Goal: Transaction & Acquisition: Obtain resource

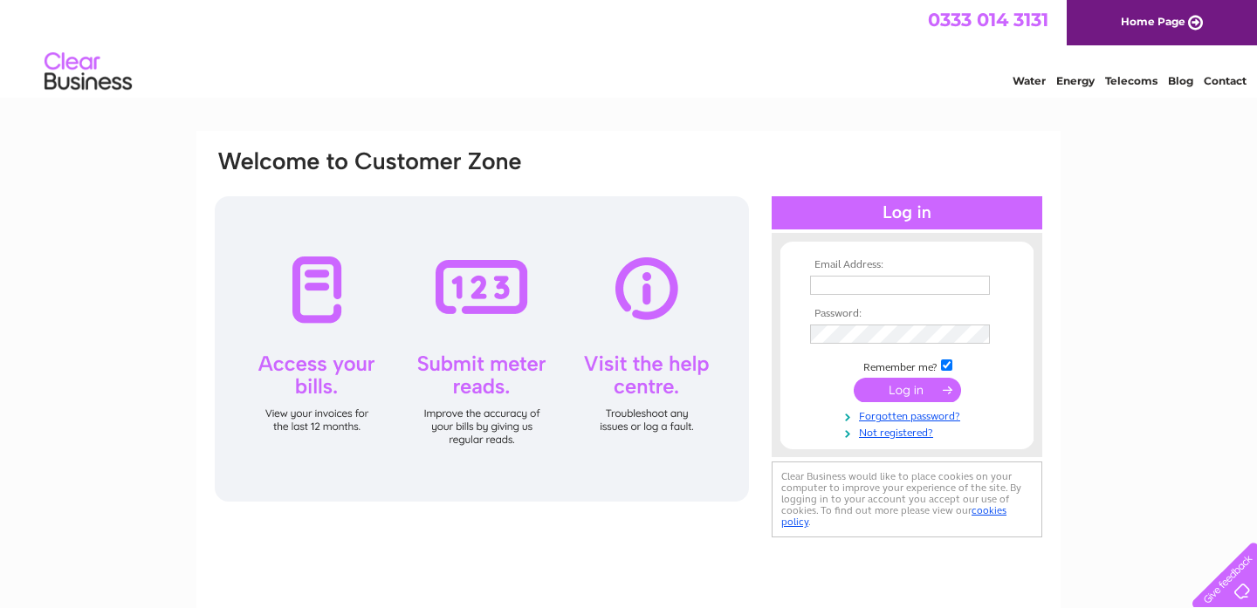
type input "[EMAIL_ADDRESS][DOMAIN_NAME]"
click at [909, 389] on input "submit" at bounding box center [907, 390] width 107 height 24
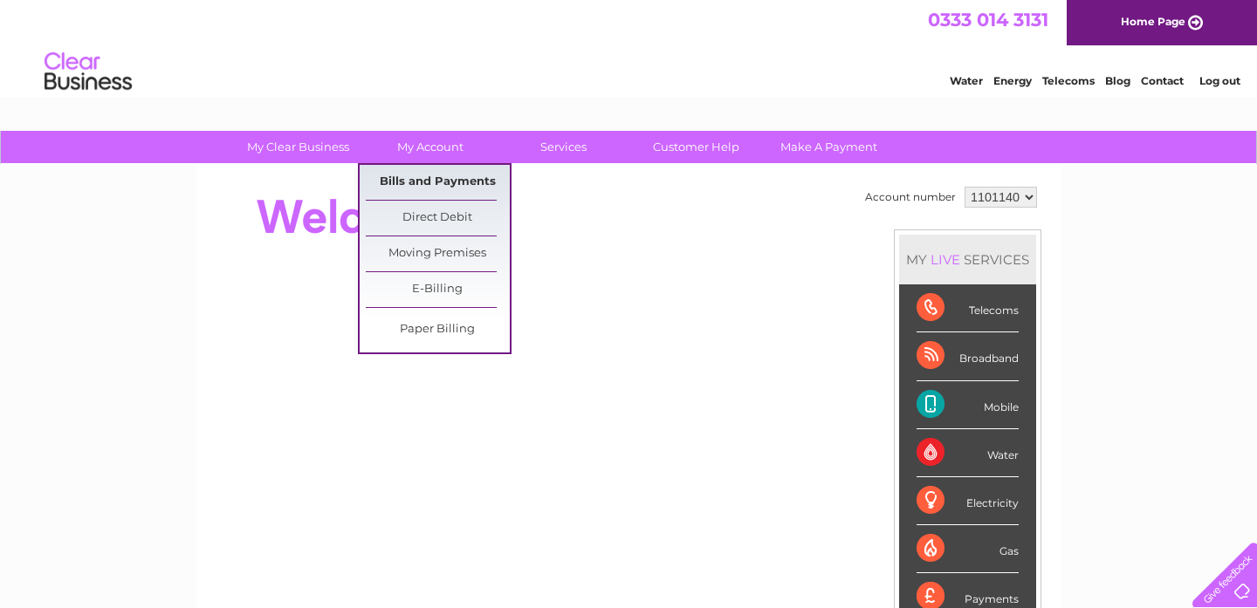
click at [427, 185] on link "Bills and Payments" at bounding box center [438, 182] width 144 height 35
click at [428, 184] on link "Bills and Payments" at bounding box center [438, 182] width 144 height 35
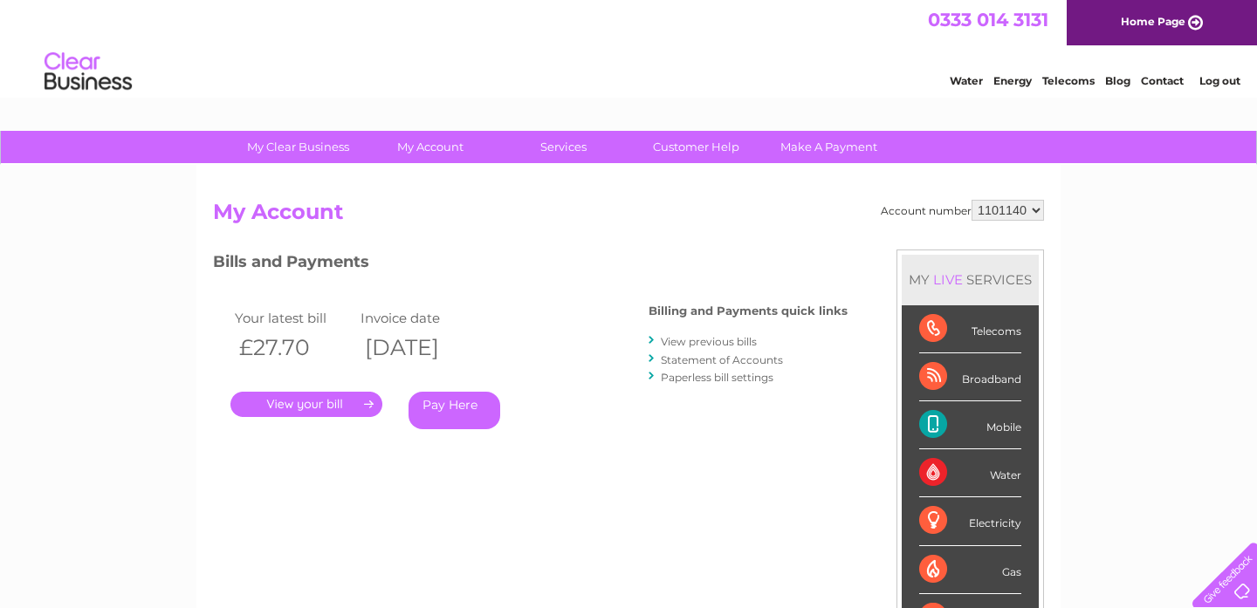
click at [357, 404] on link "." at bounding box center [306, 404] width 152 height 25
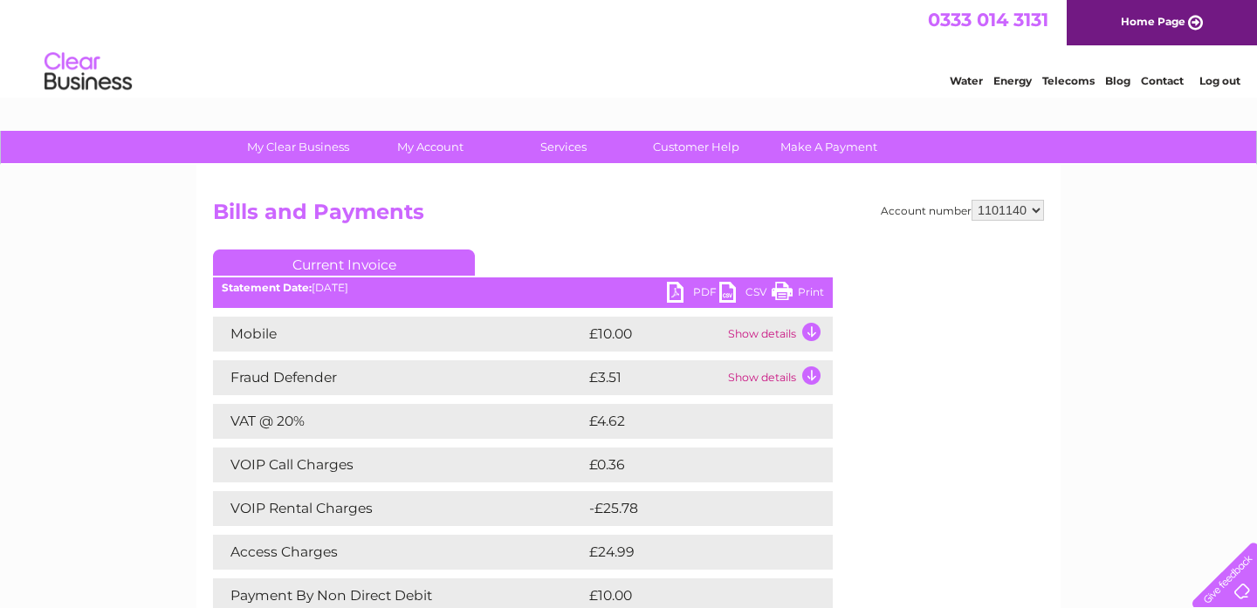
click at [671, 291] on link "PDF" at bounding box center [693, 294] width 52 height 25
click at [699, 293] on link "PDF" at bounding box center [693, 294] width 52 height 25
click at [813, 330] on td "Show details" at bounding box center [778, 334] width 109 height 35
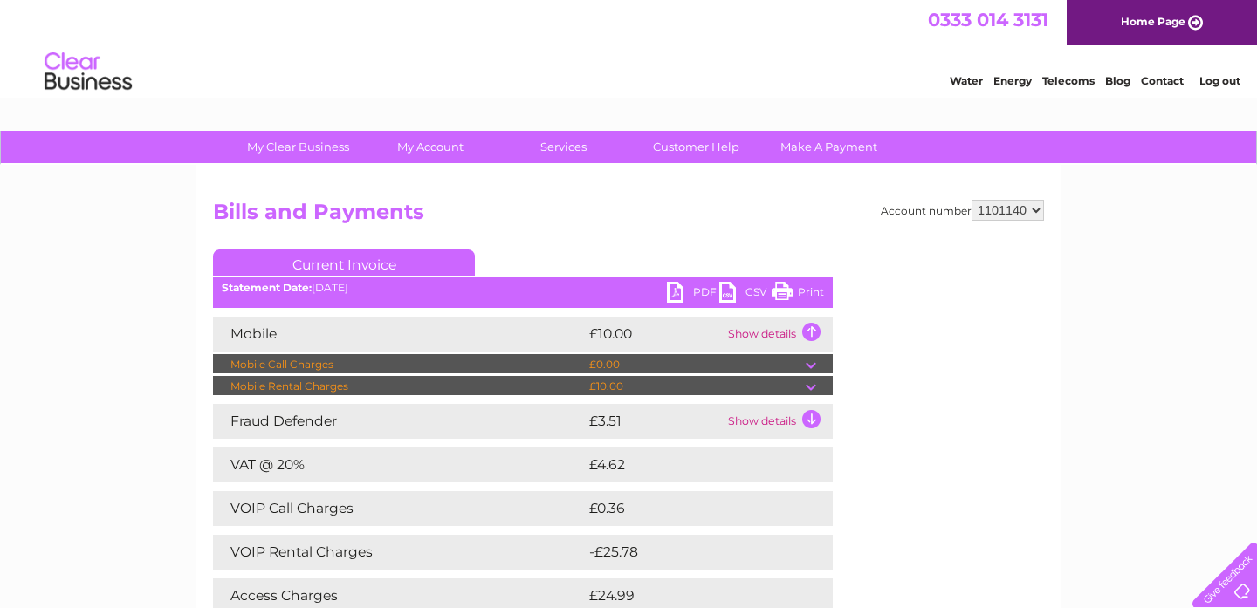
click at [677, 293] on link "PDF" at bounding box center [693, 294] width 52 height 25
